Goal: Information Seeking & Learning: Learn about a topic

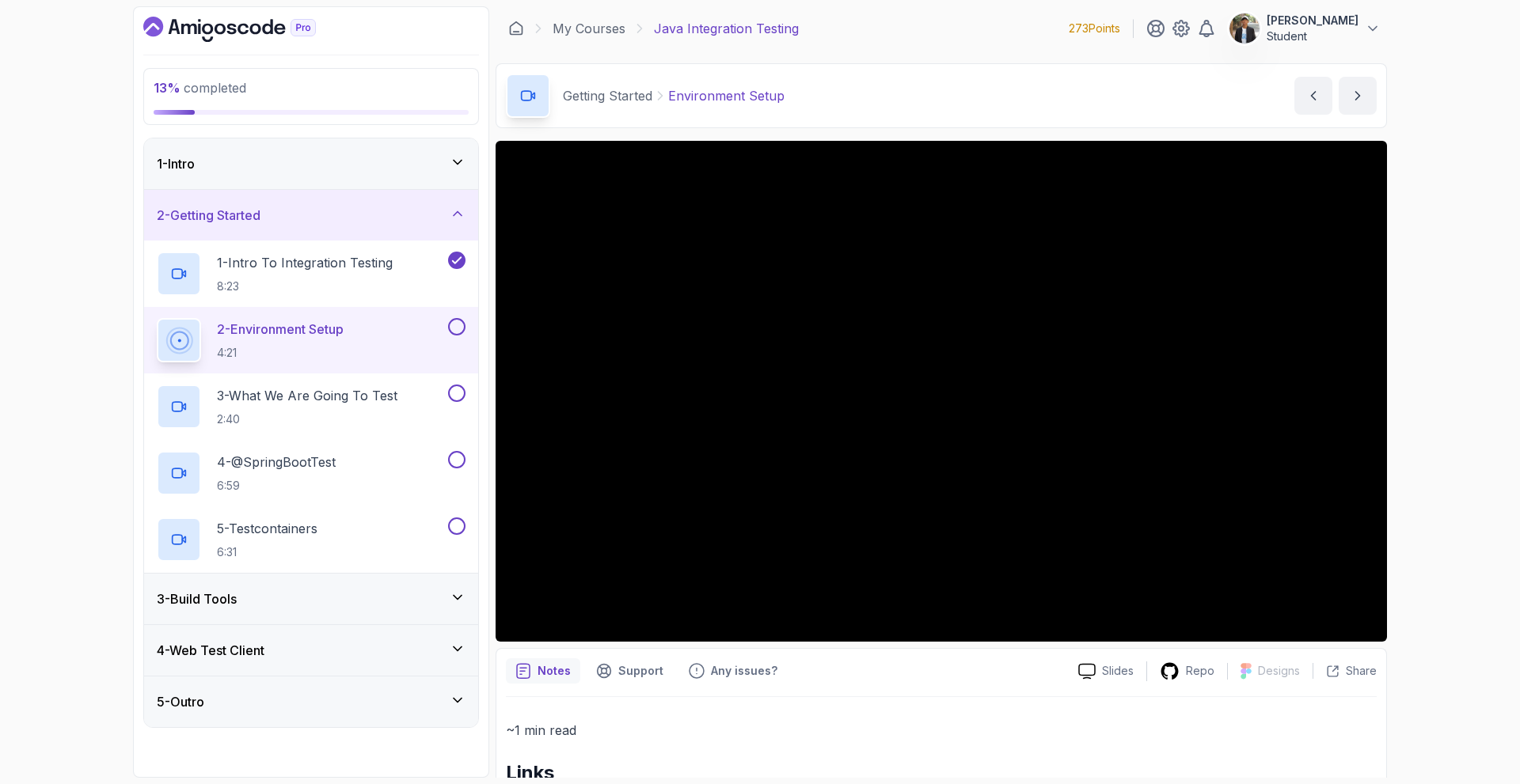
click at [282, 214] on div "2 - Getting Started" at bounding box center [311, 215] width 309 height 19
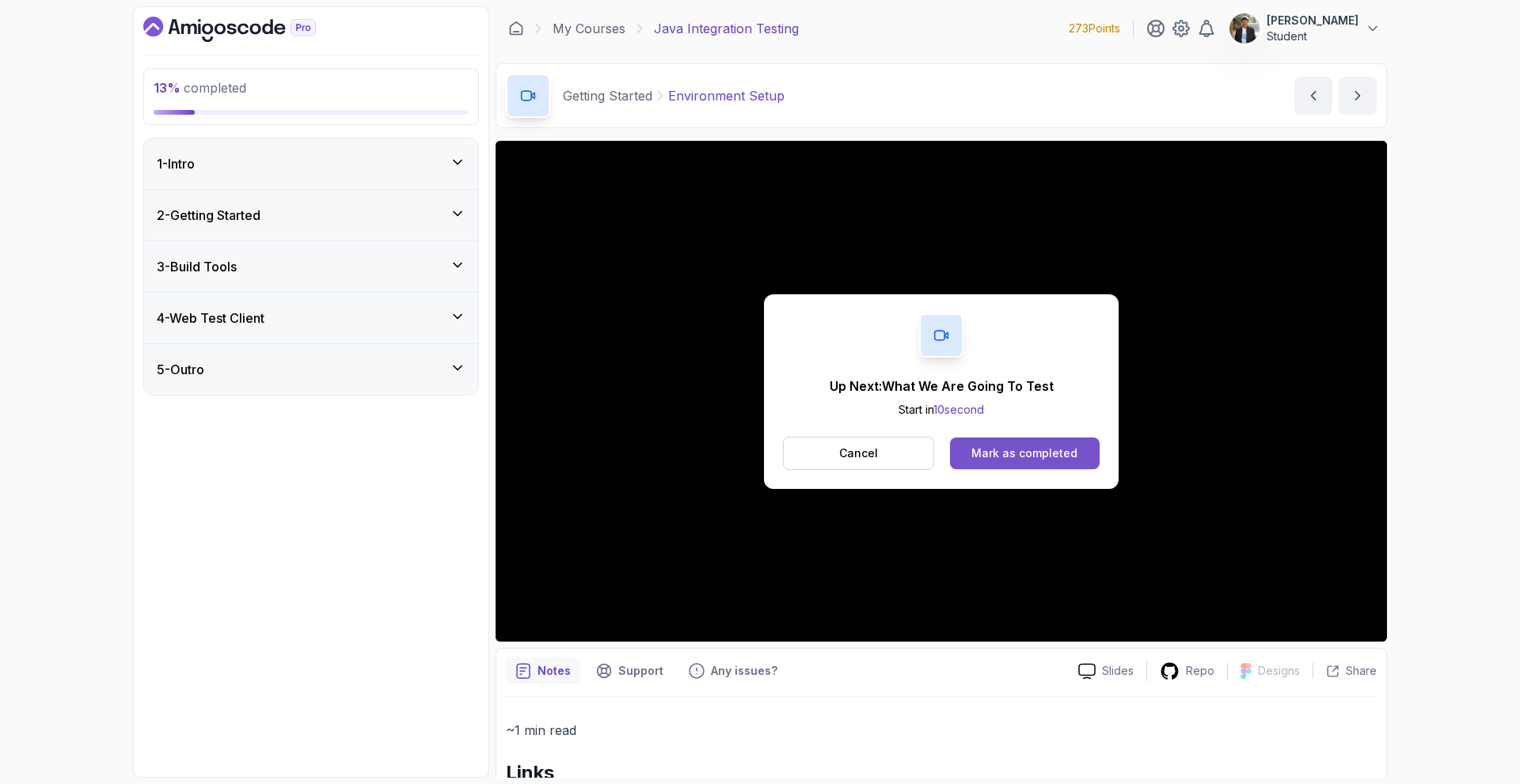
click at [1026, 444] on button "Mark as completed" at bounding box center [1024, 453] width 149 height 32
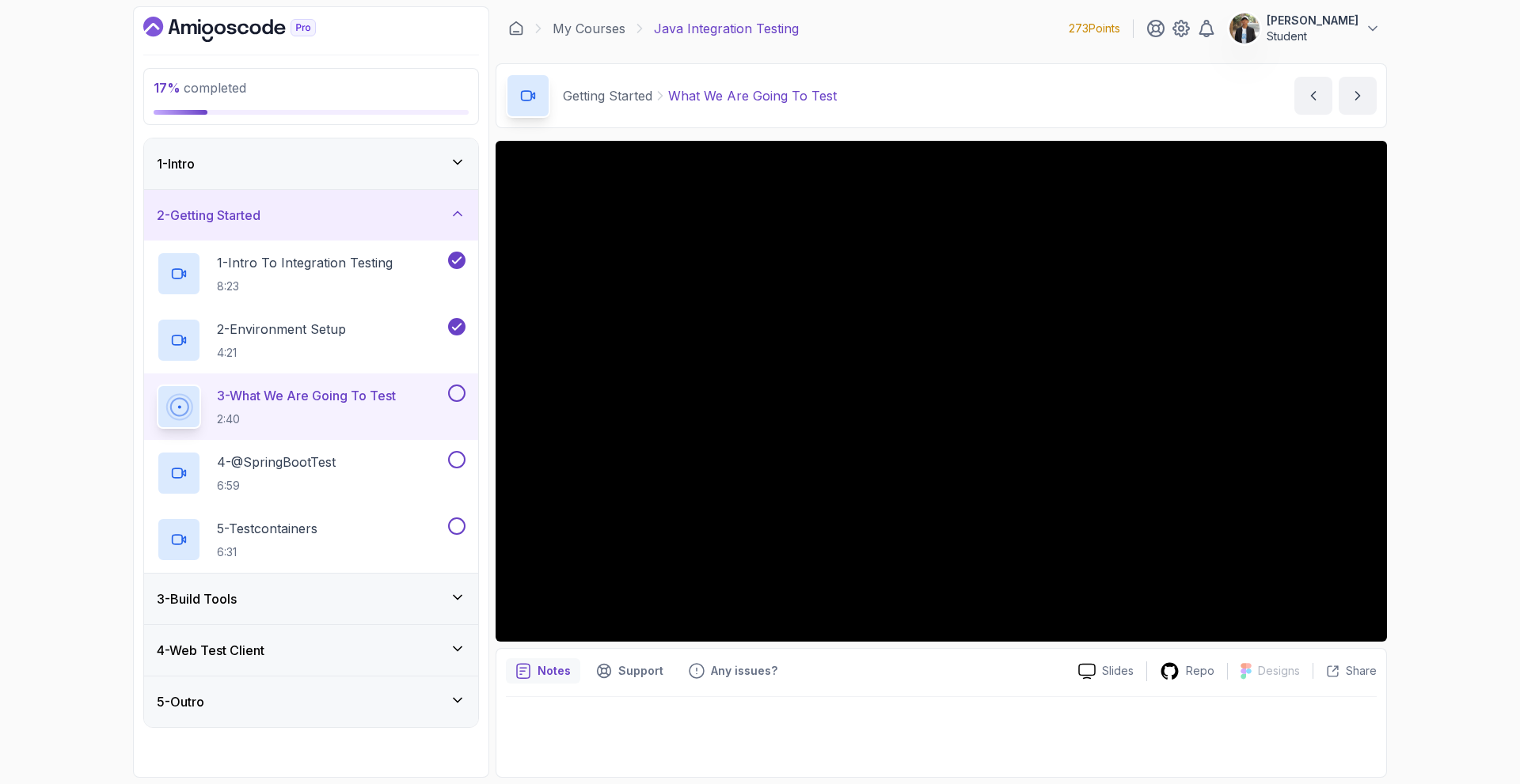
click at [432, 609] on div "3 - Build Tools" at bounding box center [310, 599] width 334 height 51
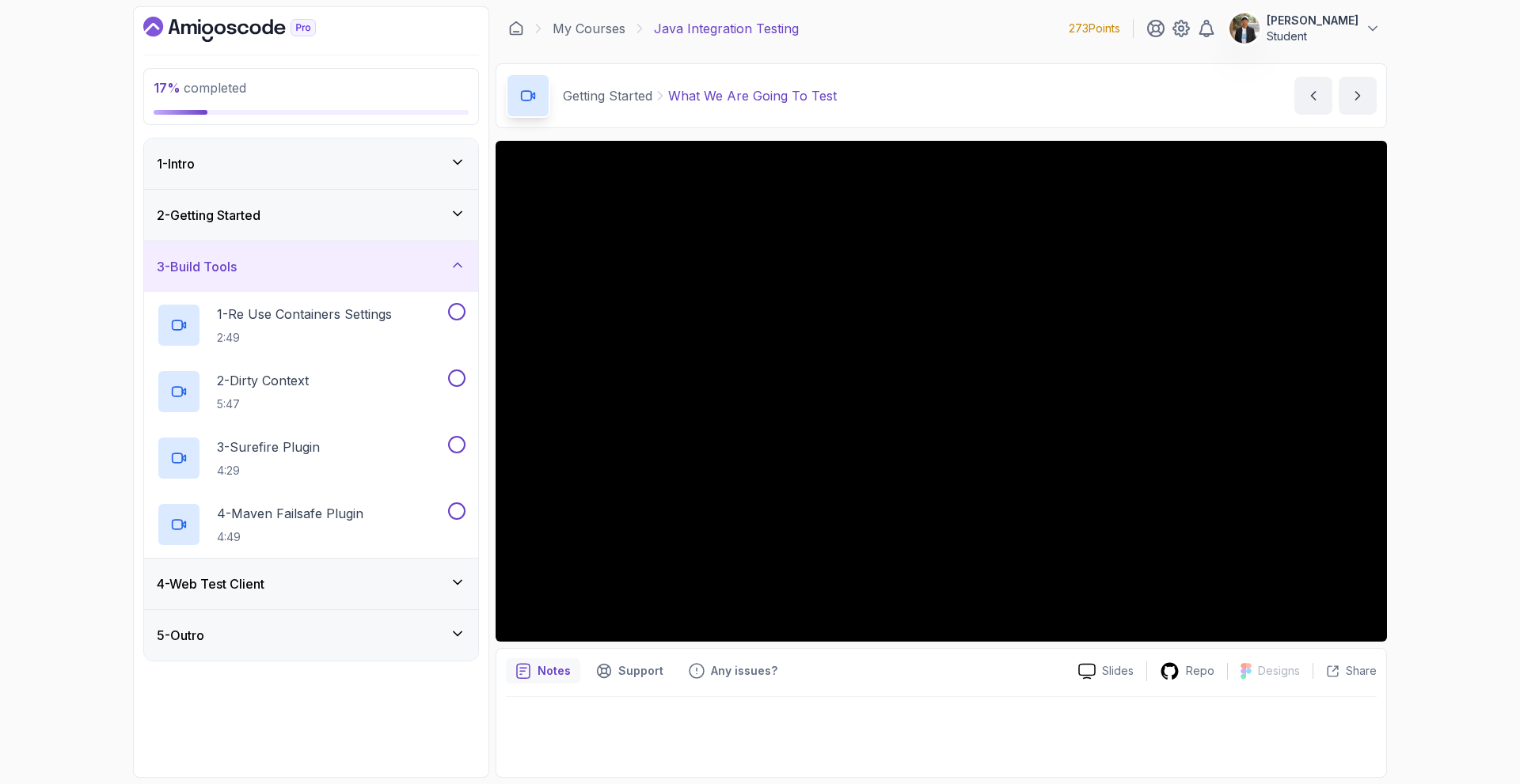
click at [415, 581] on div "4 - Web Test Client" at bounding box center [311, 583] width 309 height 19
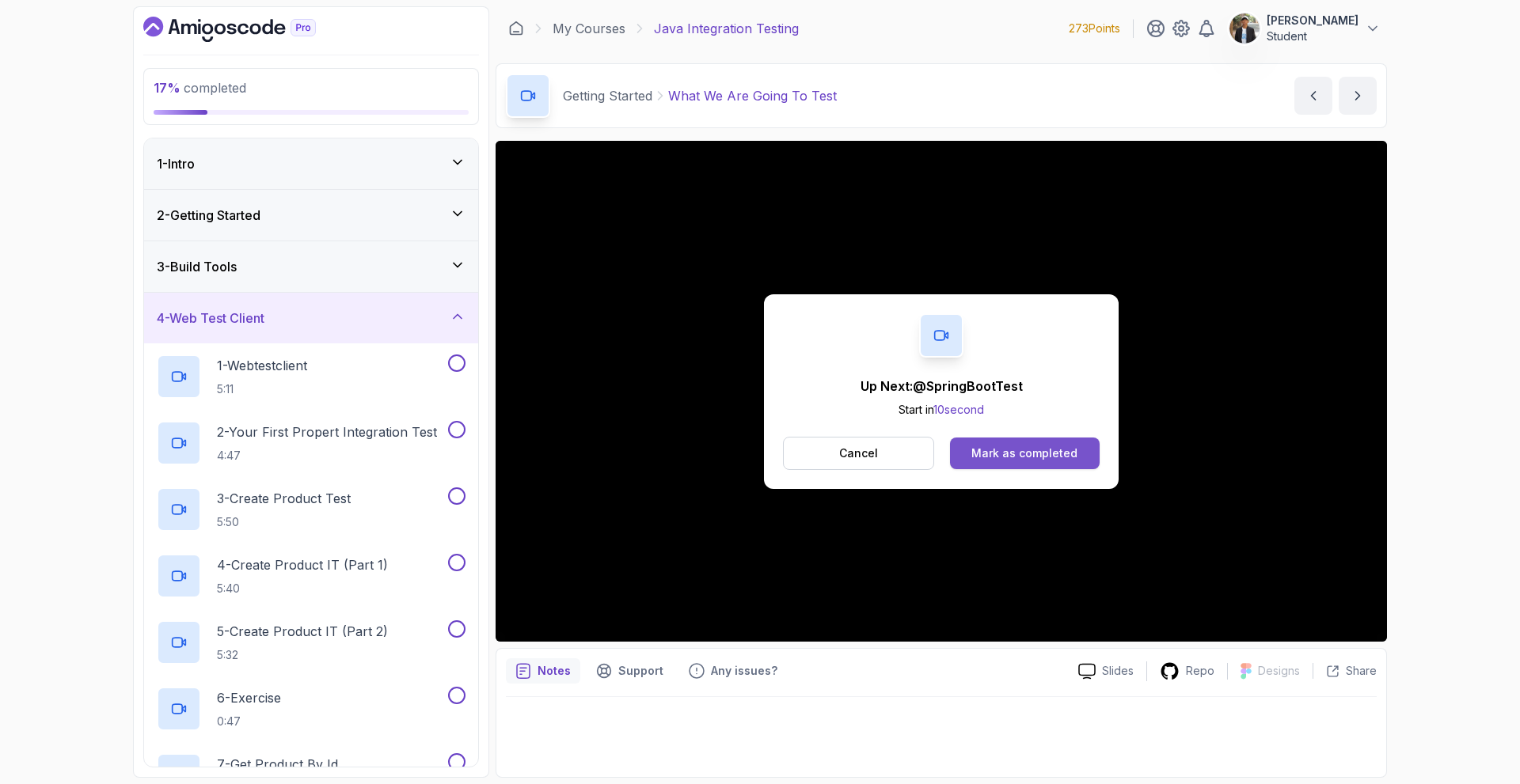
click at [1020, 455] on div "Mark as completed" at bounding box center [1024, 453] width 106 height 16
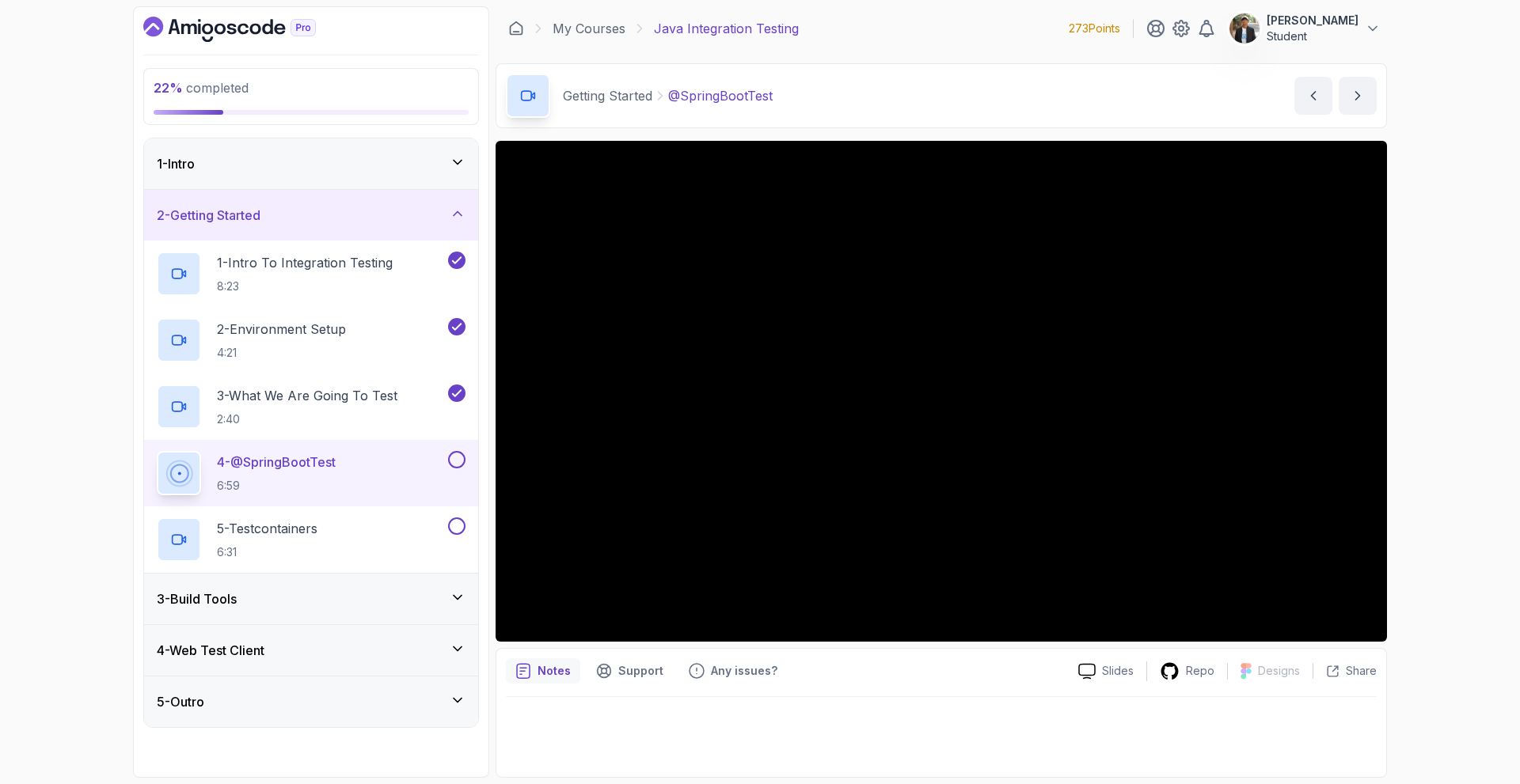
click at [389, 658] on div "4 - Web Test Client" at bounding box center [311, 649] width 309 height 19
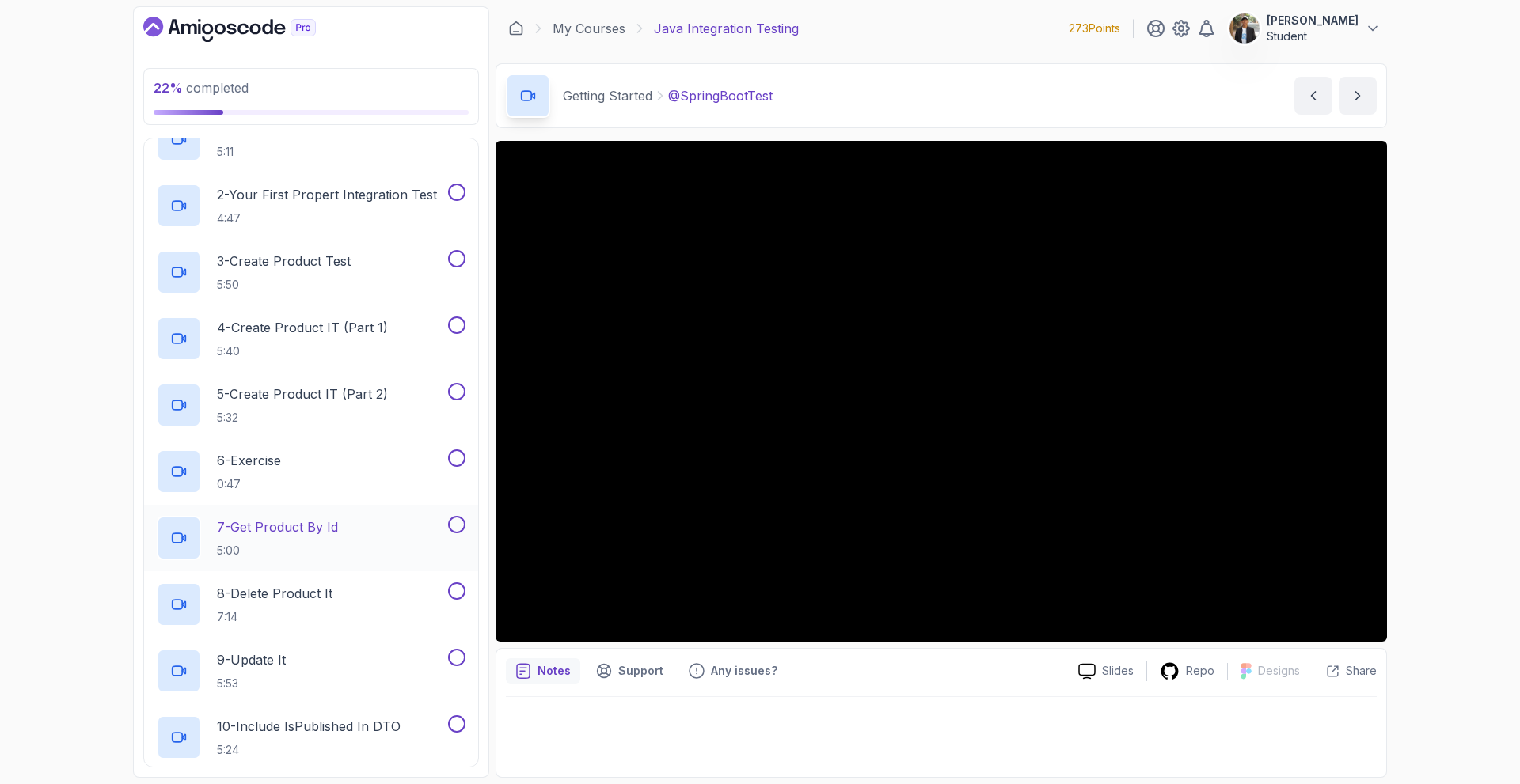
scroll to position [293, 0]
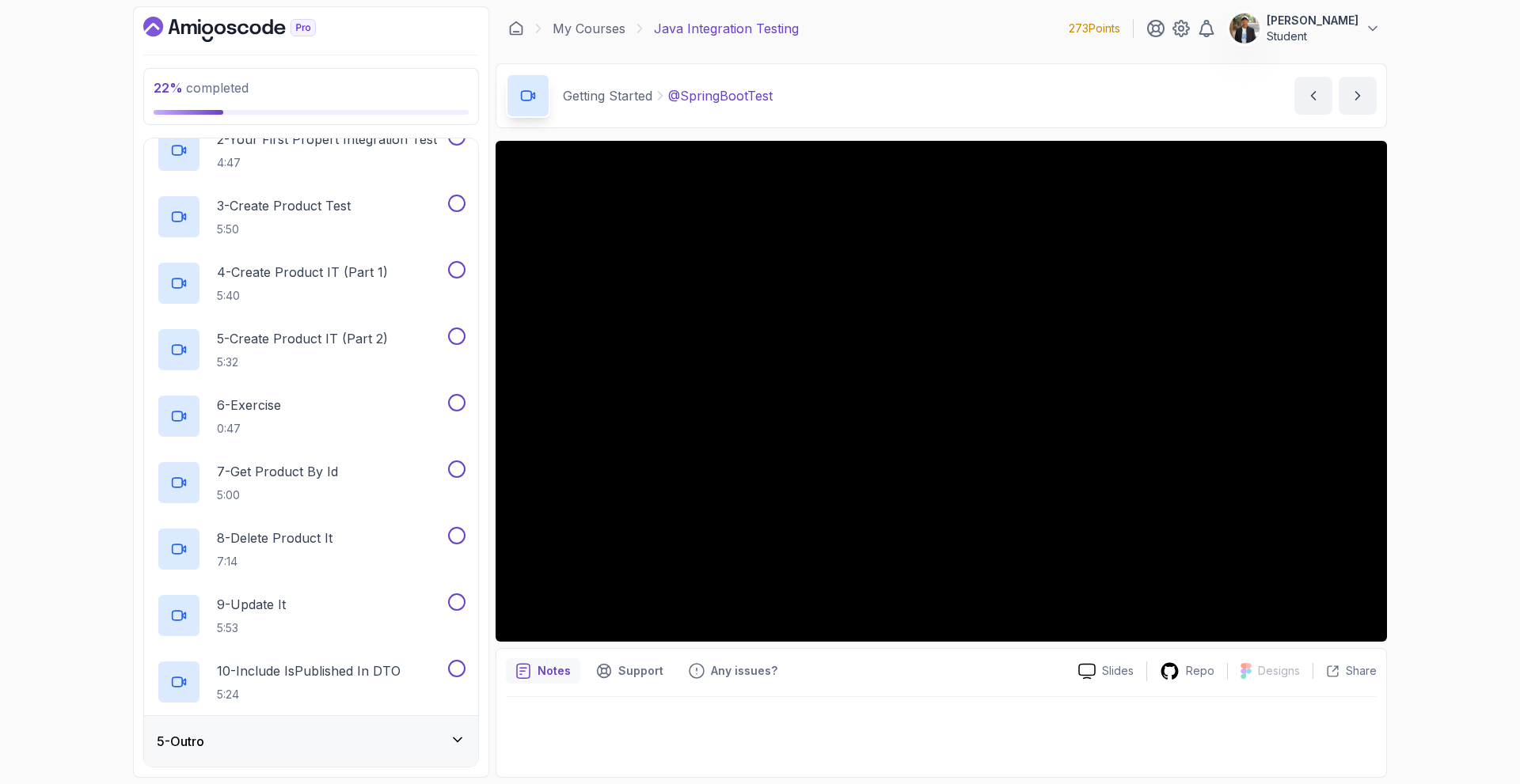
click at [233, 736] on div "5 - Outro" at bounding box center [311, 741] width 309 height 19
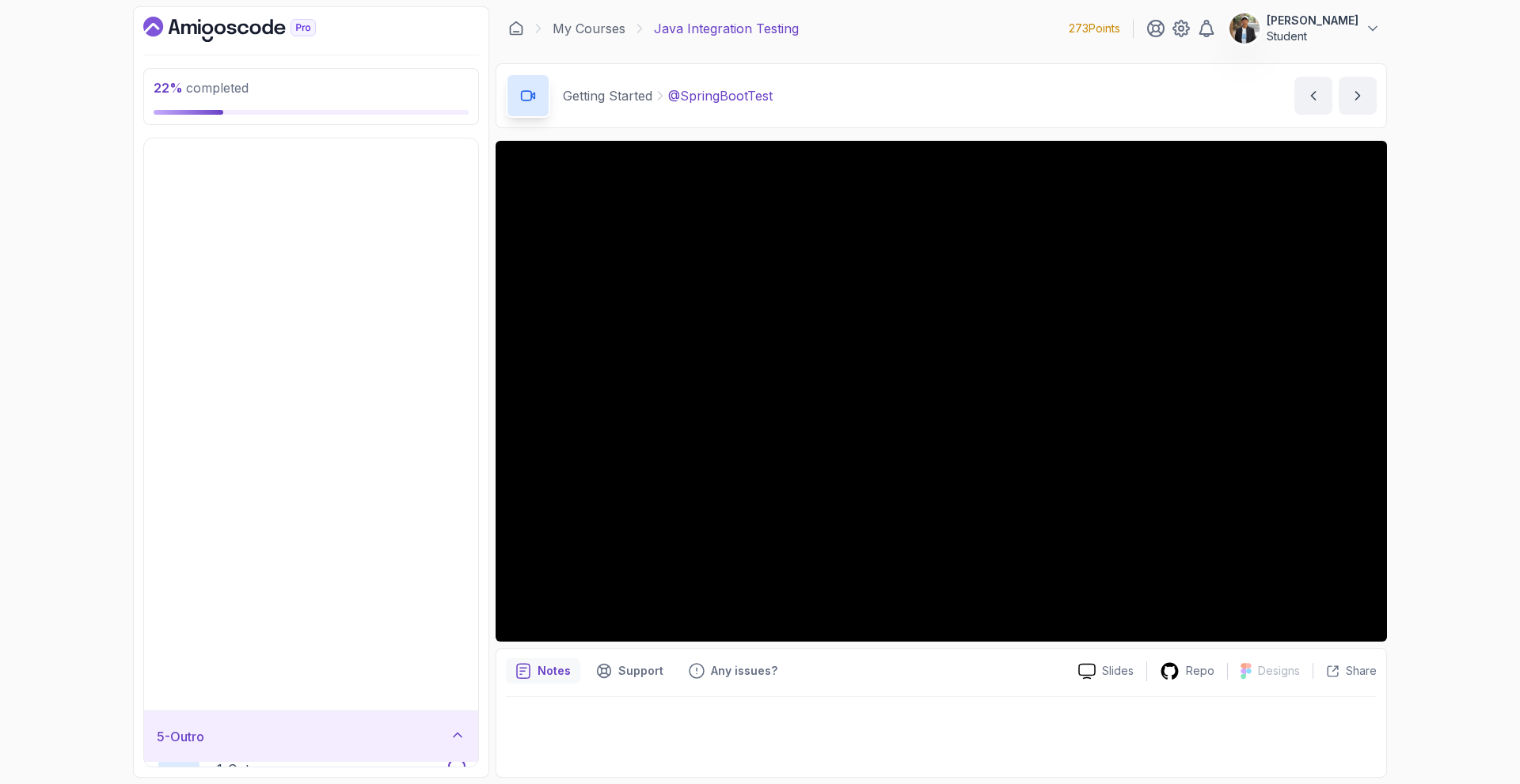
scroll to position [0, 0]
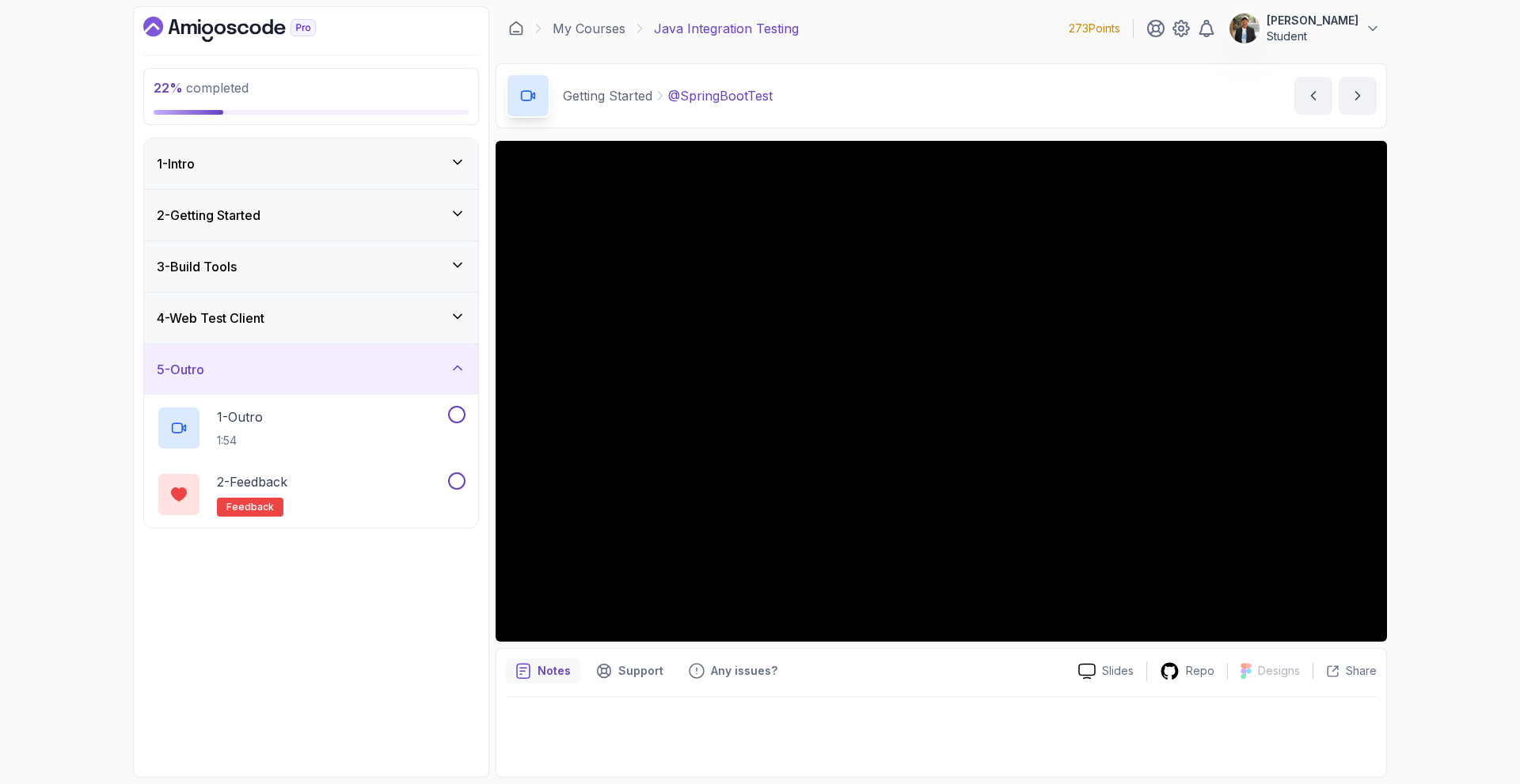
click at [342, 377] on div "5 - Outro" at bounding box center [311, 369] width 309 height 19
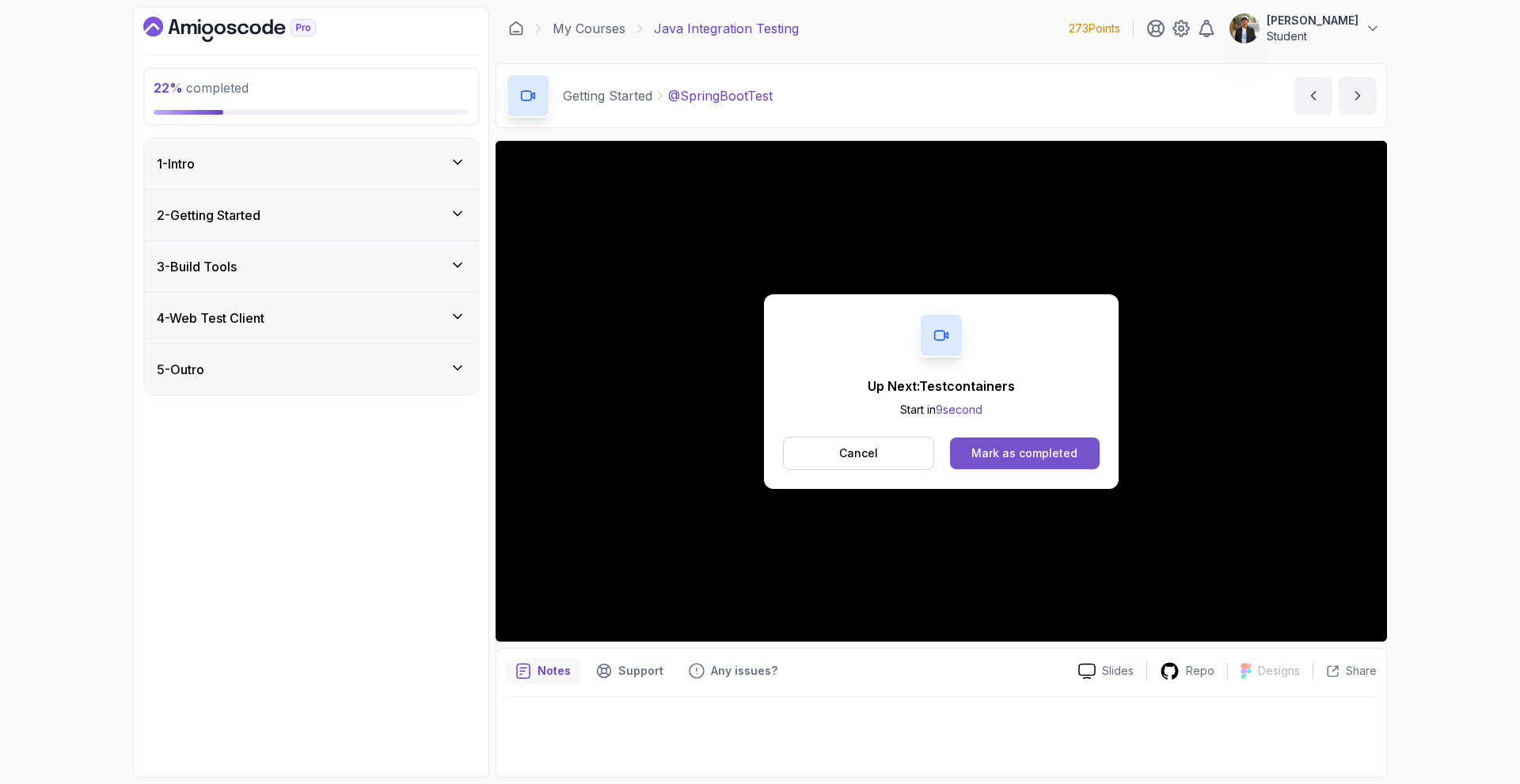
drag, startPoint x: 996, startPoint y: 480, endPoint x: 1000, endPoint y: 467, distance: 13.6
click at [996, 473] on div "Up Next: Testcontainers Start in 9 second Cancel Mark as completed" at bounding box center [941, 392] width 354 height 195
click at [1007, 456] on div "Mark as completed" at bounding box center [1024, 453] width 106 height 16
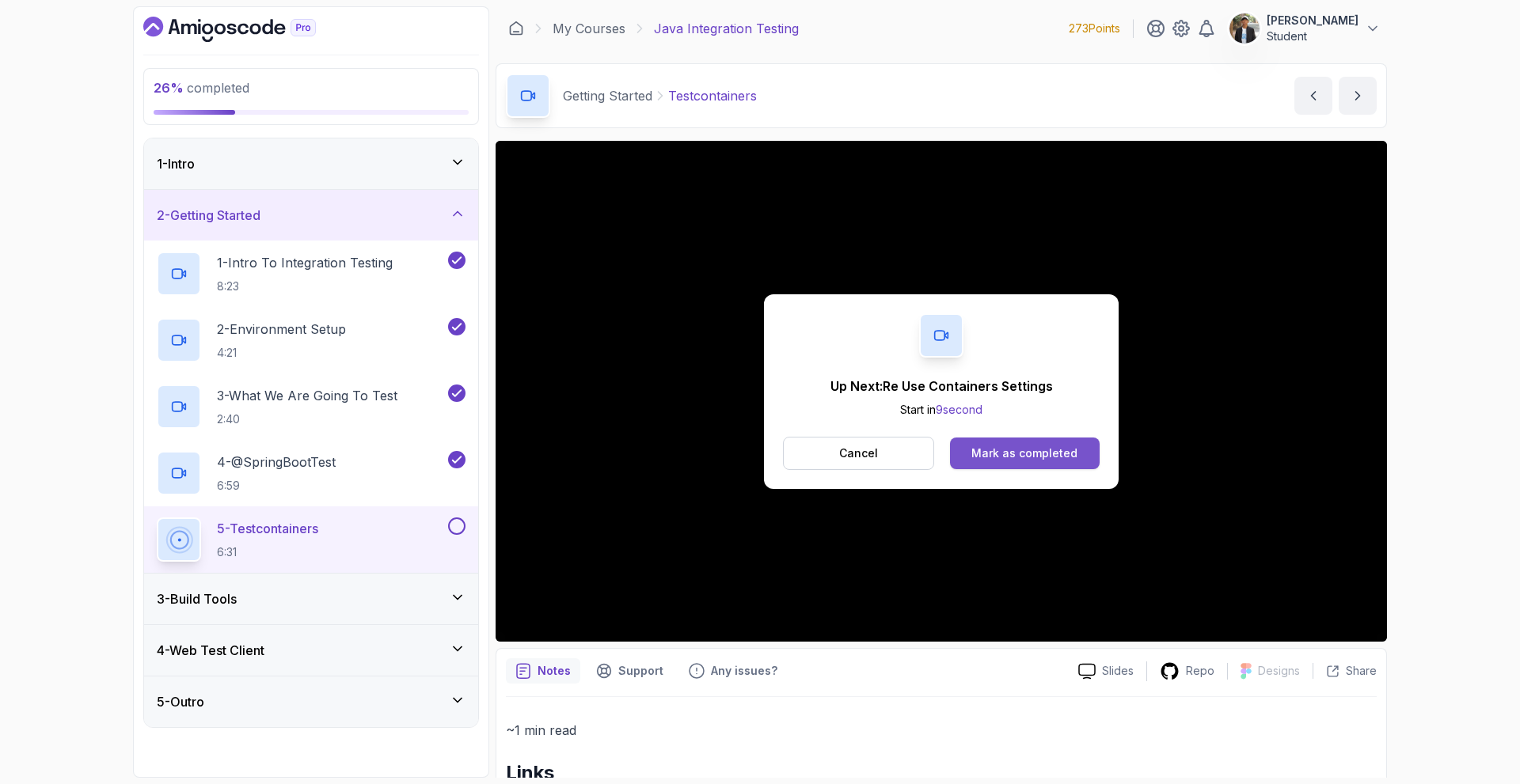
click at [1002, 460] on div "Mark as completed" at bounding box center [1024, 453] width 106 height 16
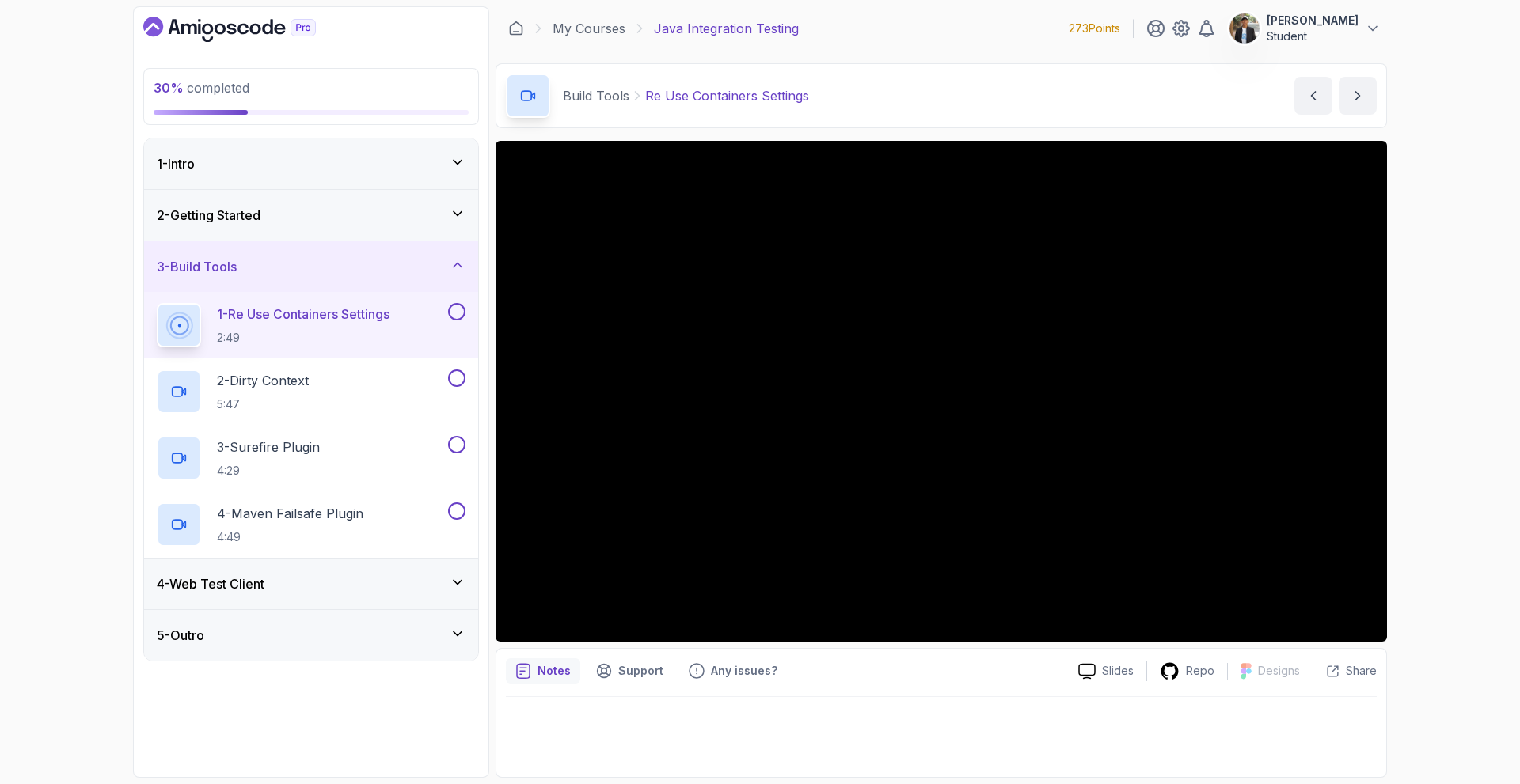
click at [318, 576] on div "4 - Web Test Client" at bounding box center [311, 583] width 309 height 19
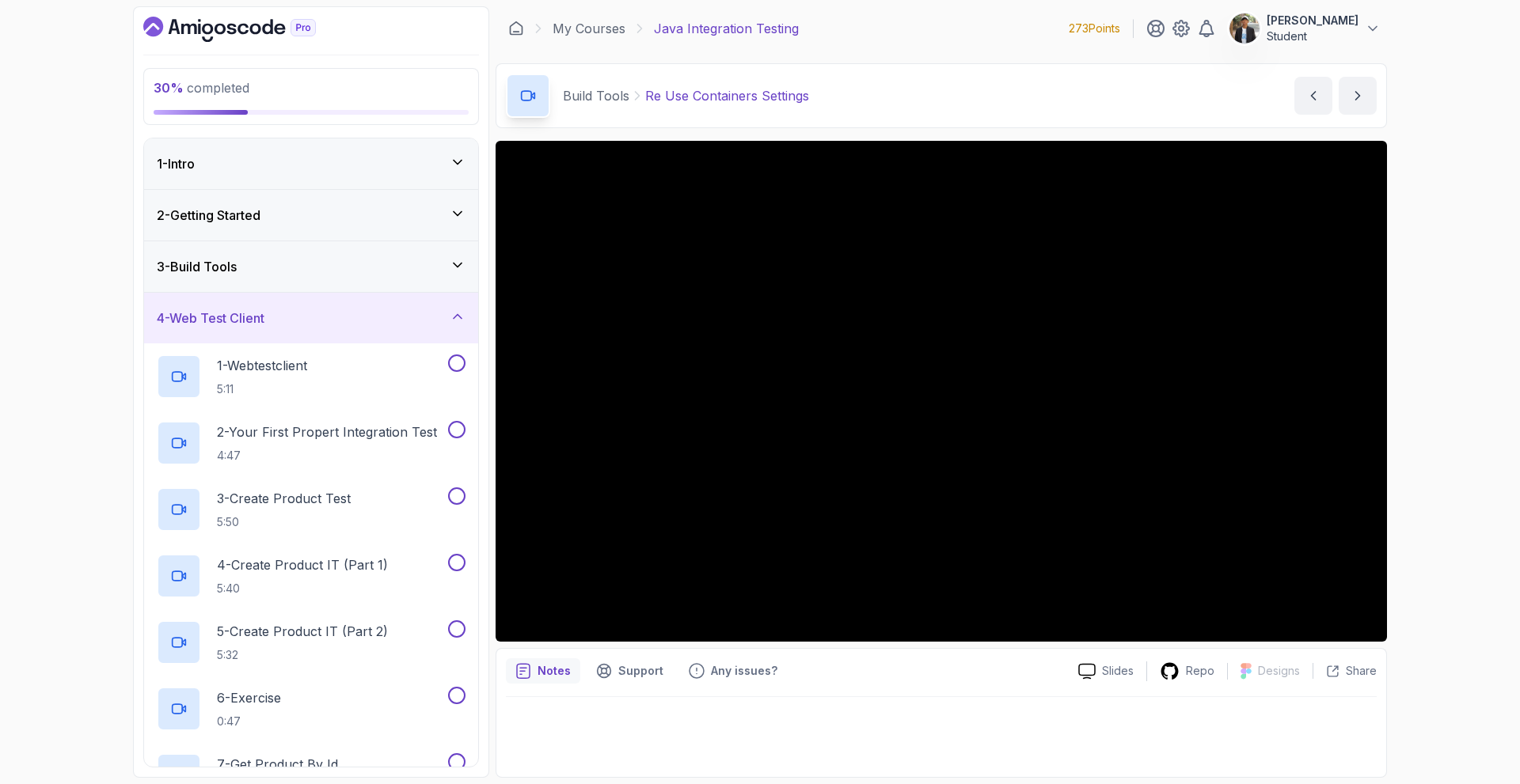
click at [331, 330] on div "4 - Web Test Client" at bounding box center [310, 318] width 334 height 51
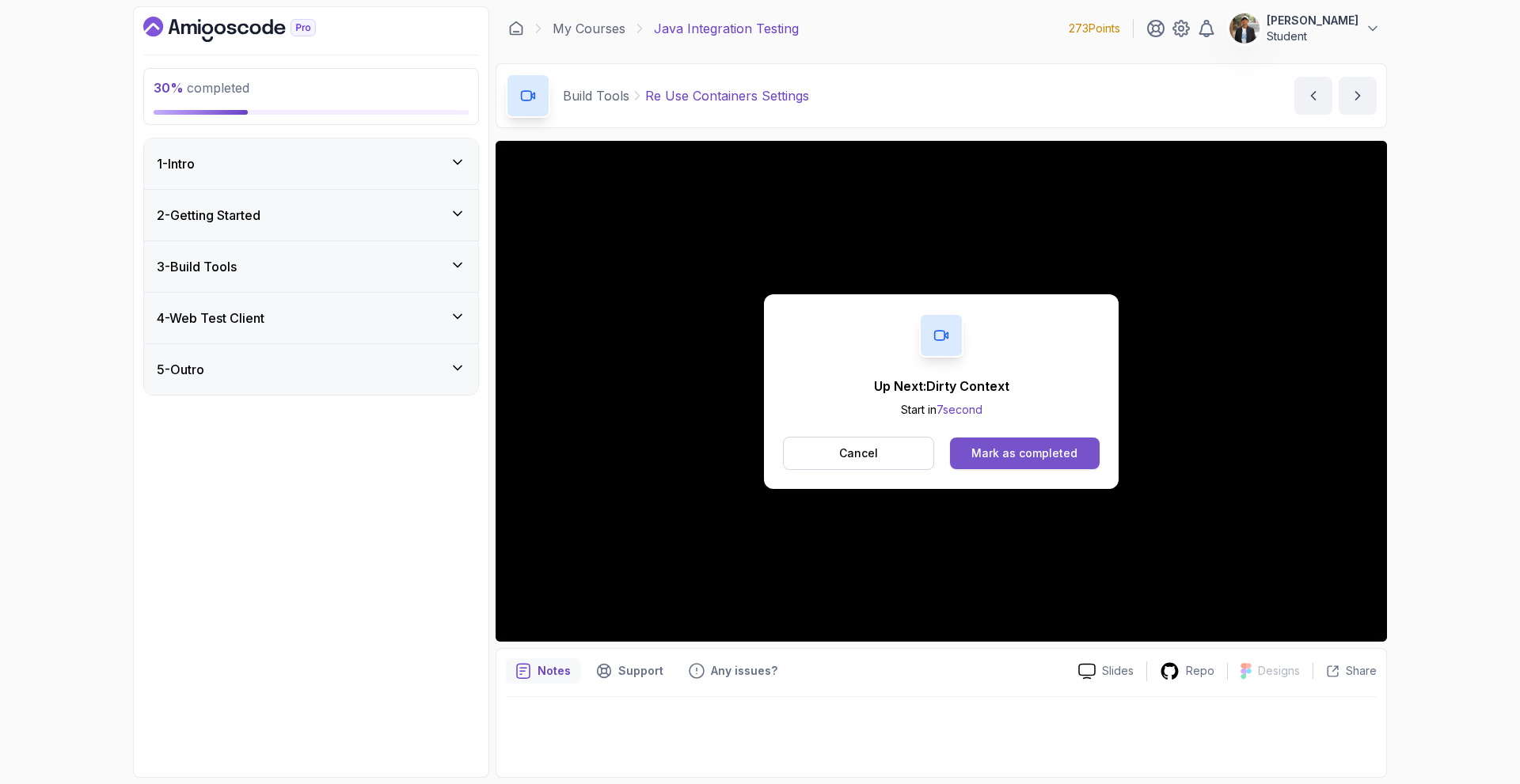
click at [1034, 444] on button "Mark as completed" at bounding box center [1024, 453] width 149 height 32
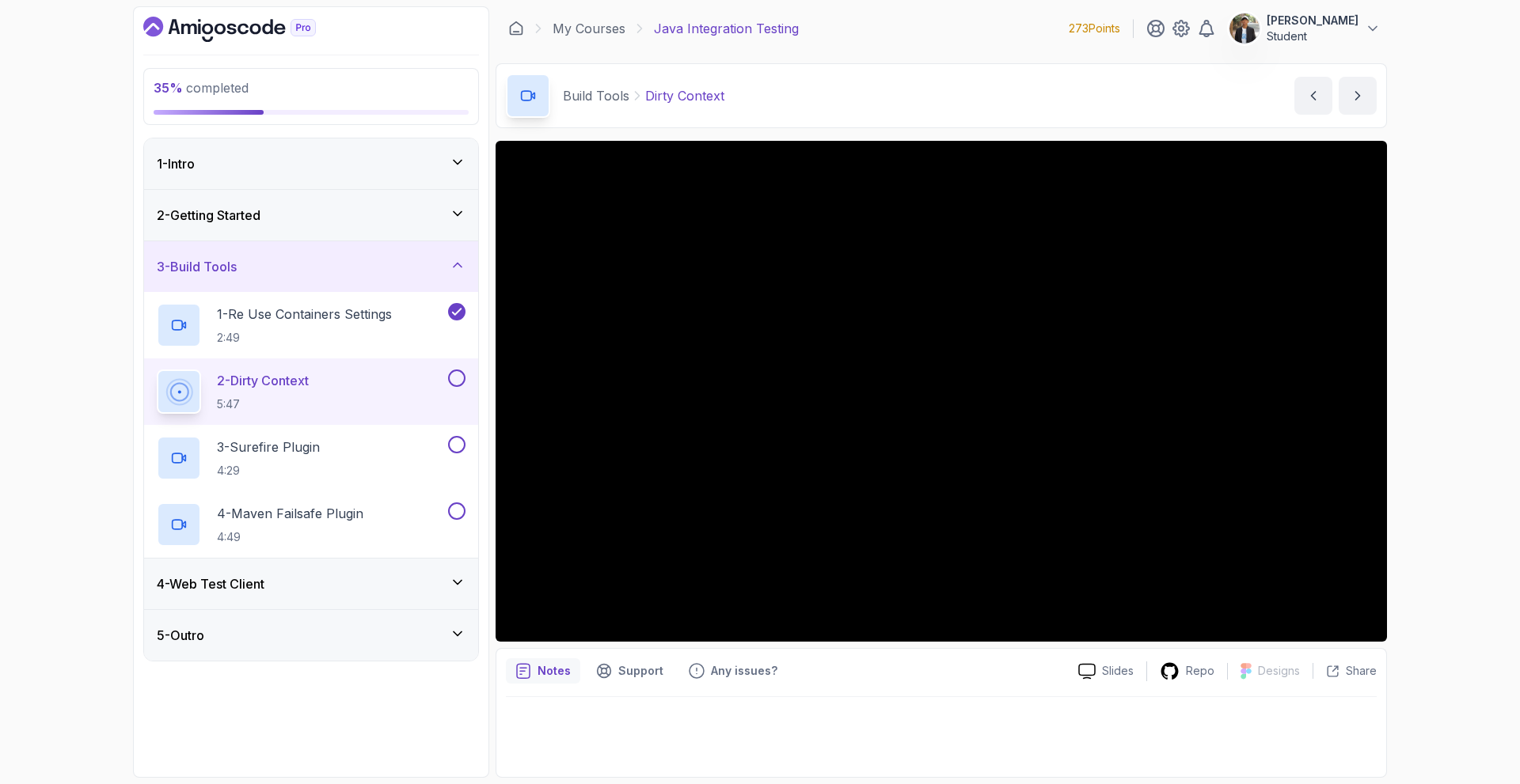
click at [327, 622] on div "5 - Outro" at bounding box center [310, 636] width 334 height 51
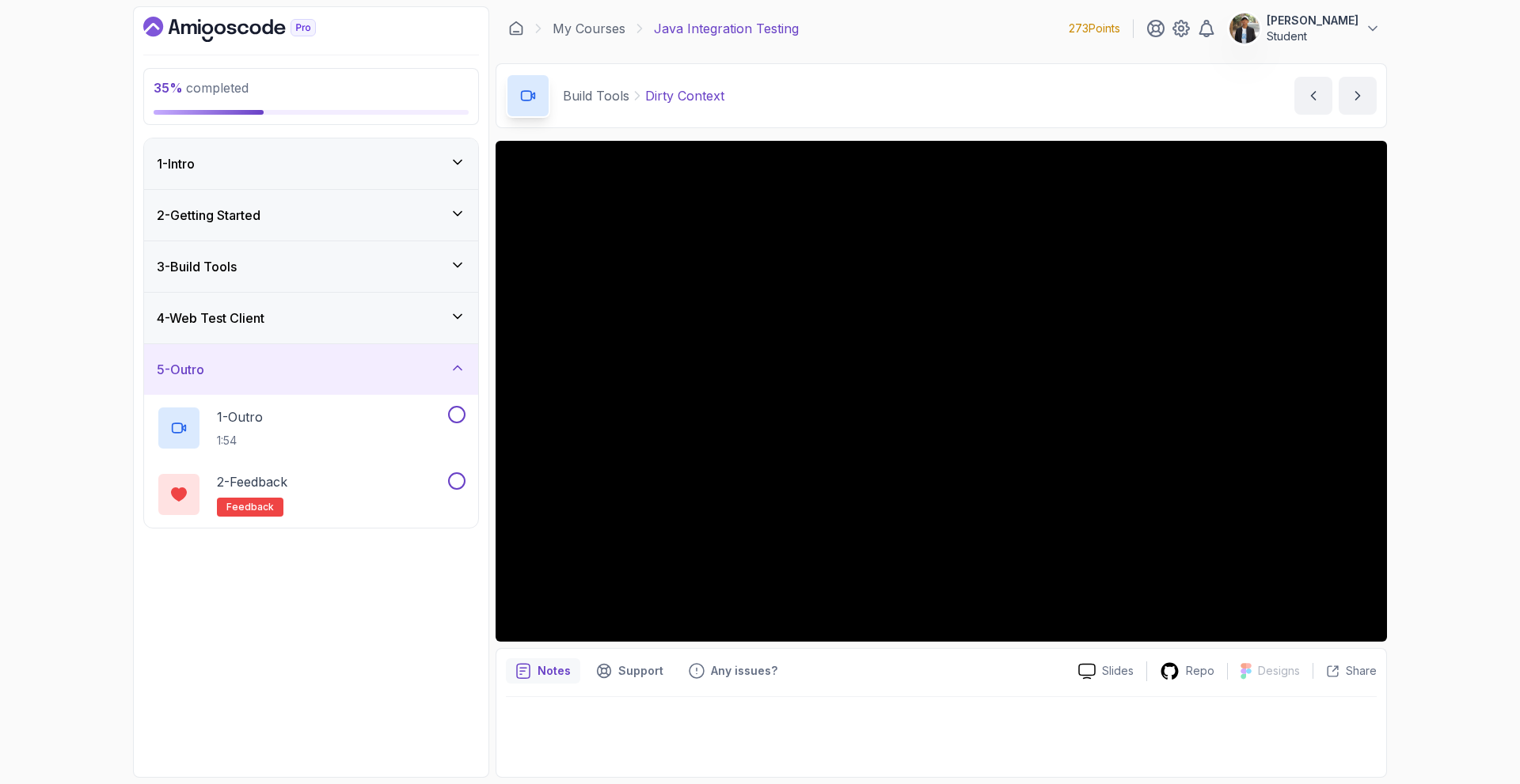
click at [436, 372] on div "5 - Outro" at bounding box center [311, 369] width 309 height 19
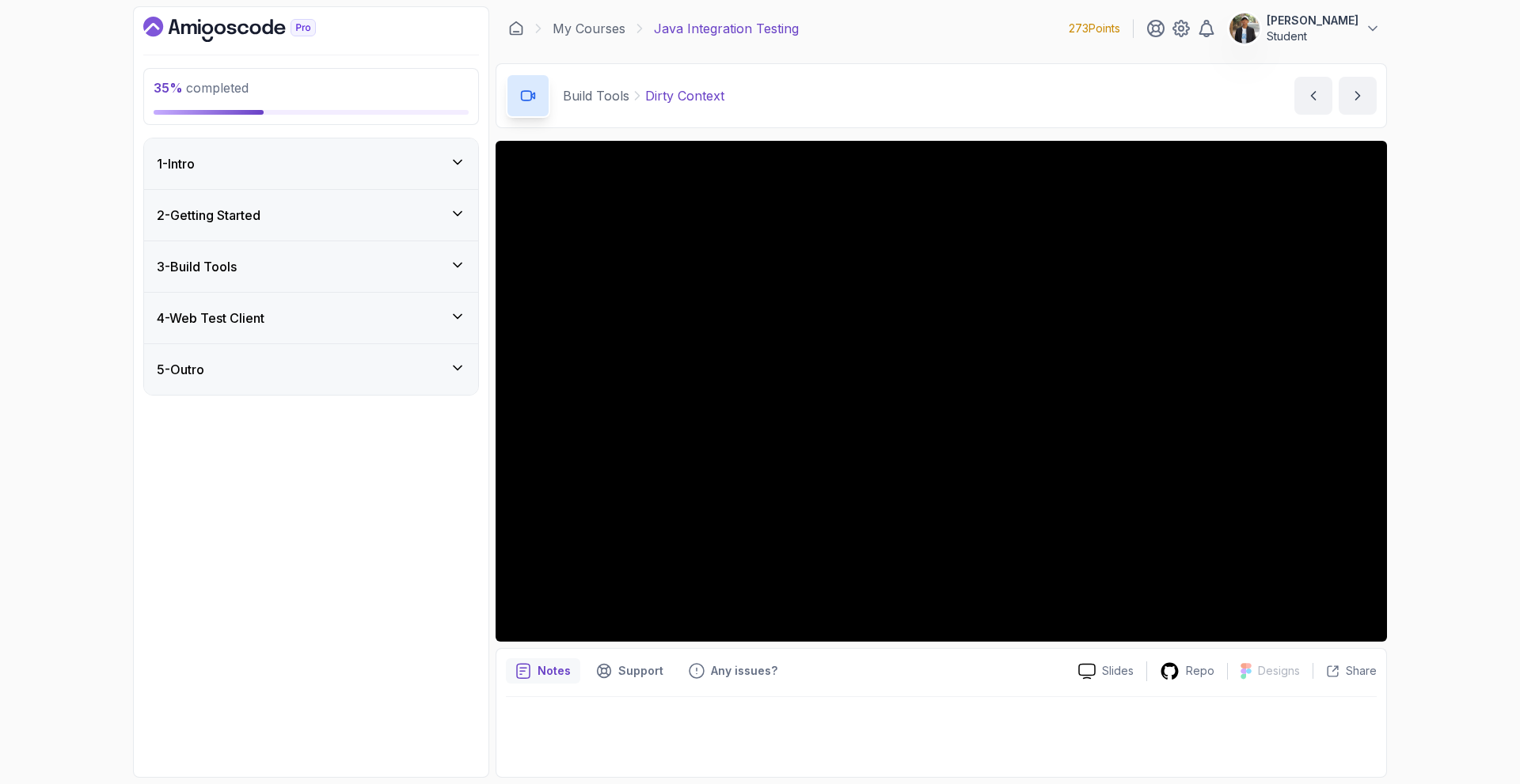
click at [396, 313] on div "4 - Web Test Client" at bounding box center [311, 317] width 309 height 19
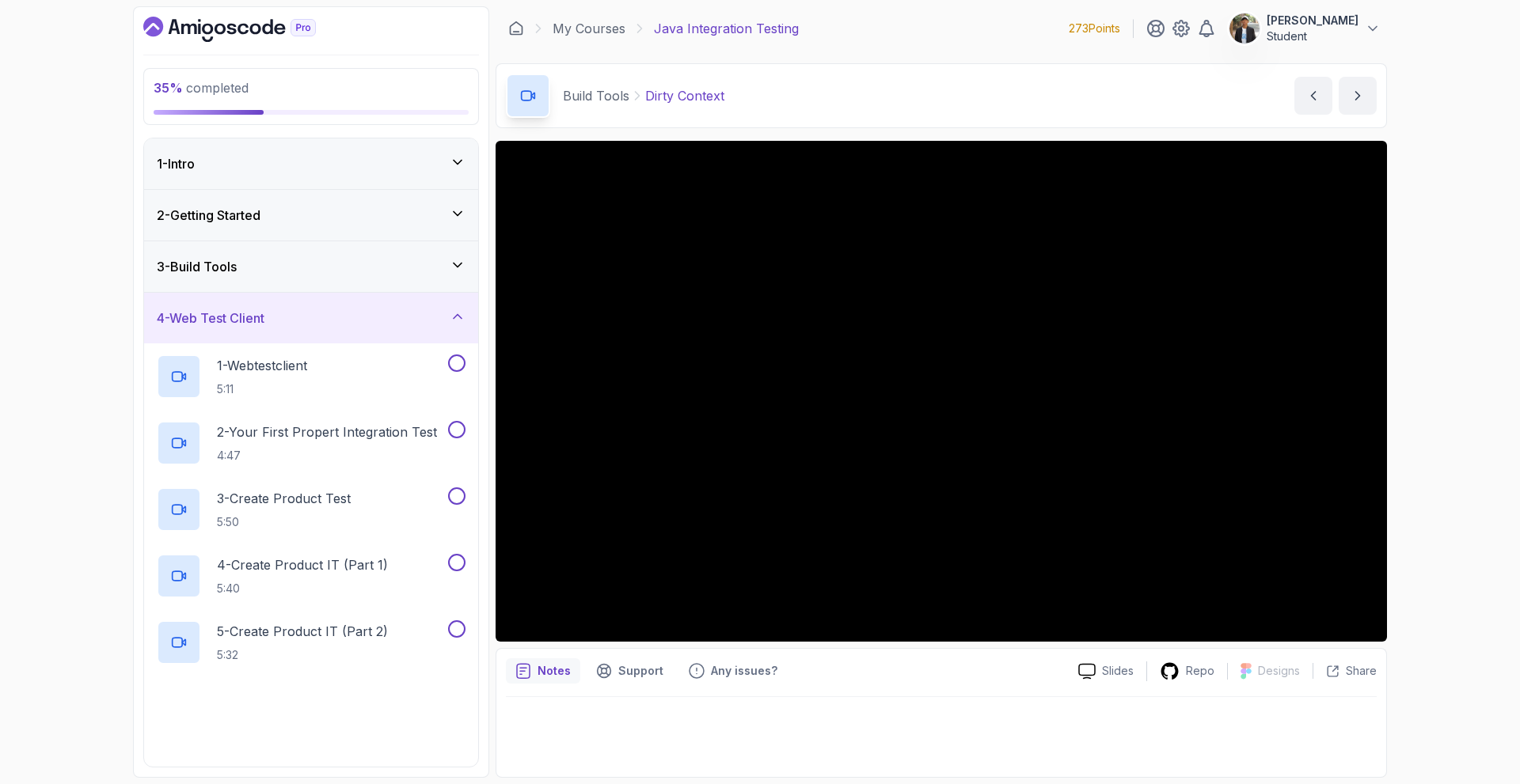
click at [396, 313] on div "4 - Web Test Client" at bounding box center [311, 317] width 309 height 19
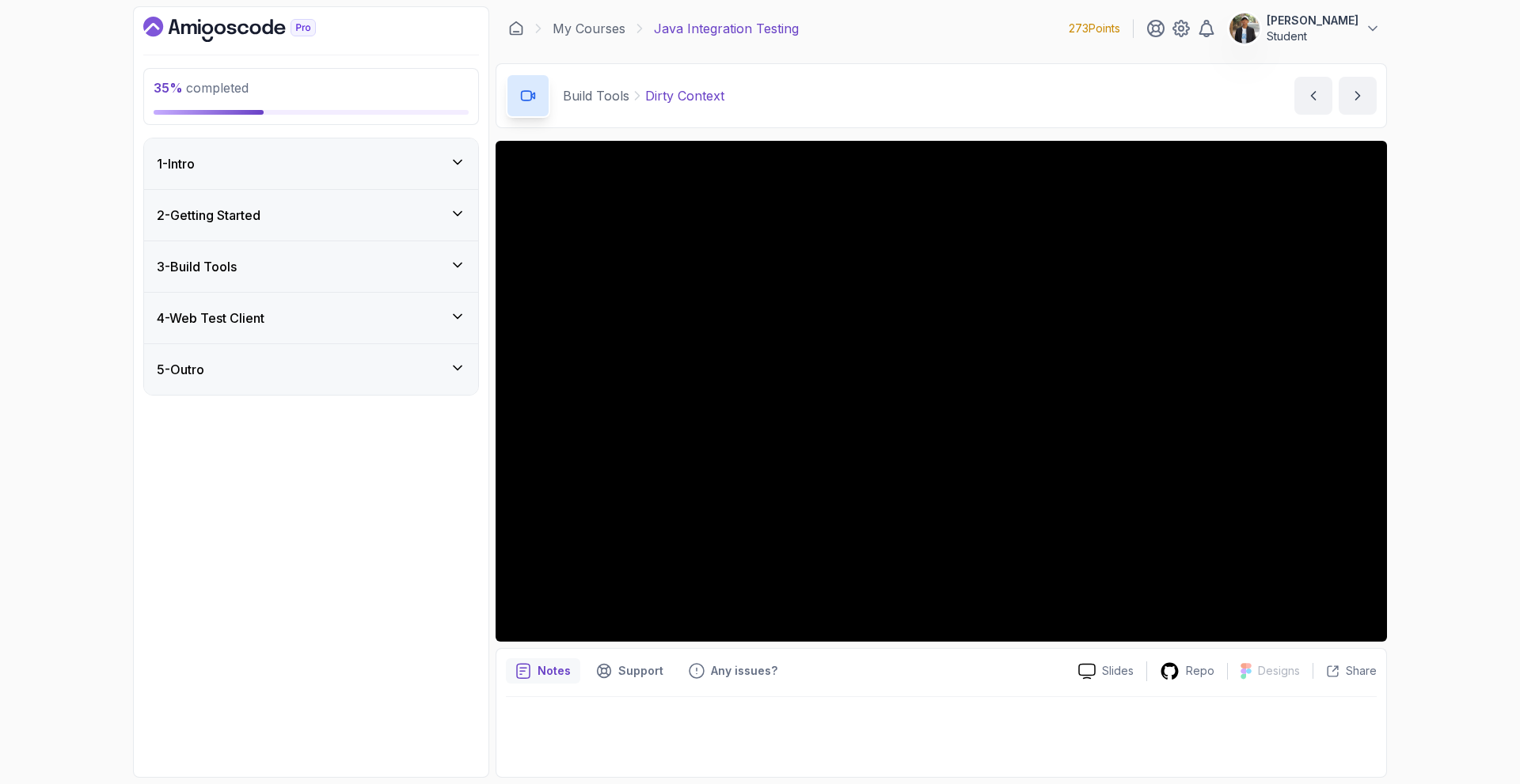
click at [411, 278] on div "3 - Build Tools" at bounding box center [310, 267] width 334 height 51
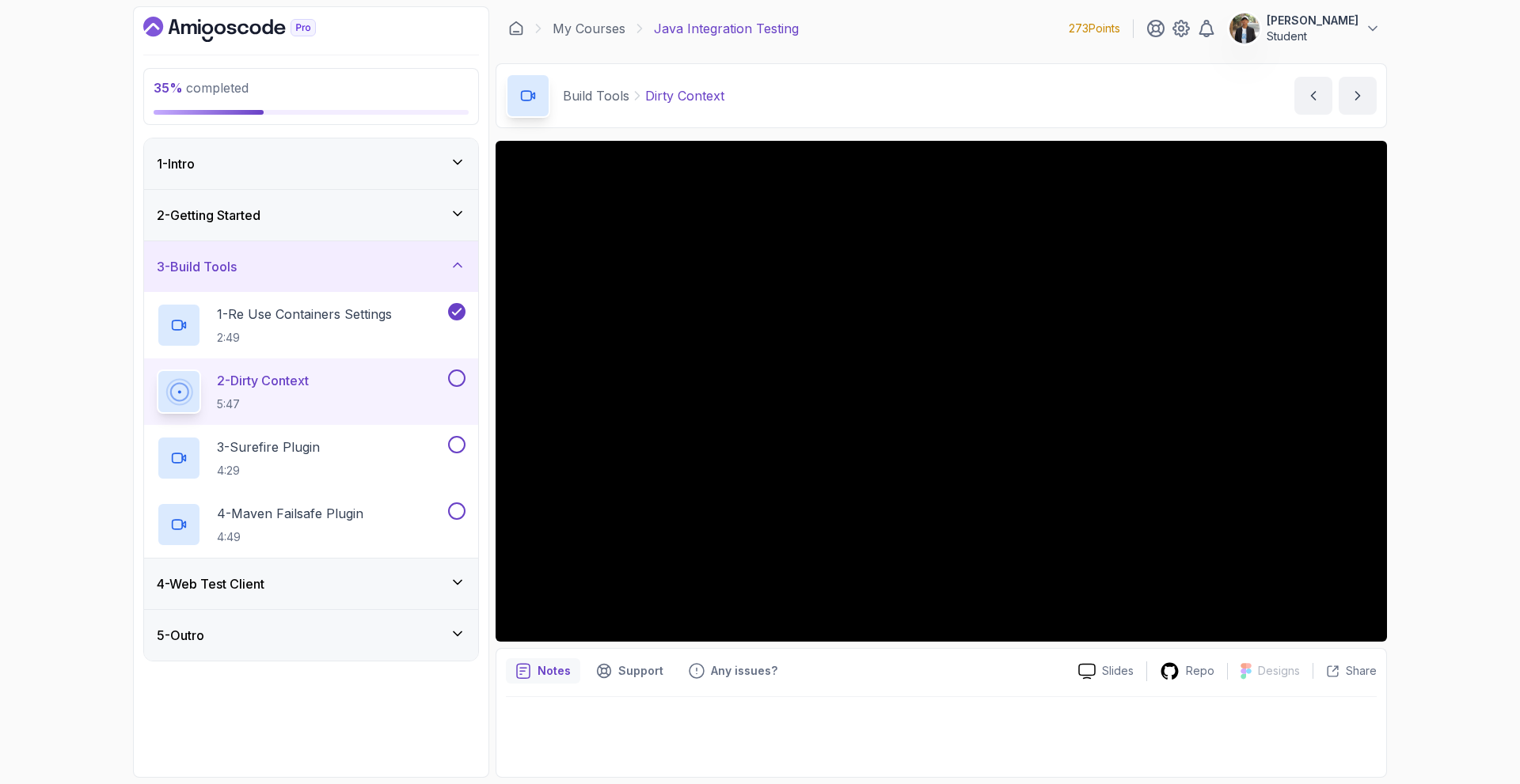
click at [411, 278] on div "3 - Build Tools" at bounding box center [310, 267] width 334 height 51
